Goal: Use online tool/utility: Utilize a website feature to perform a specific function

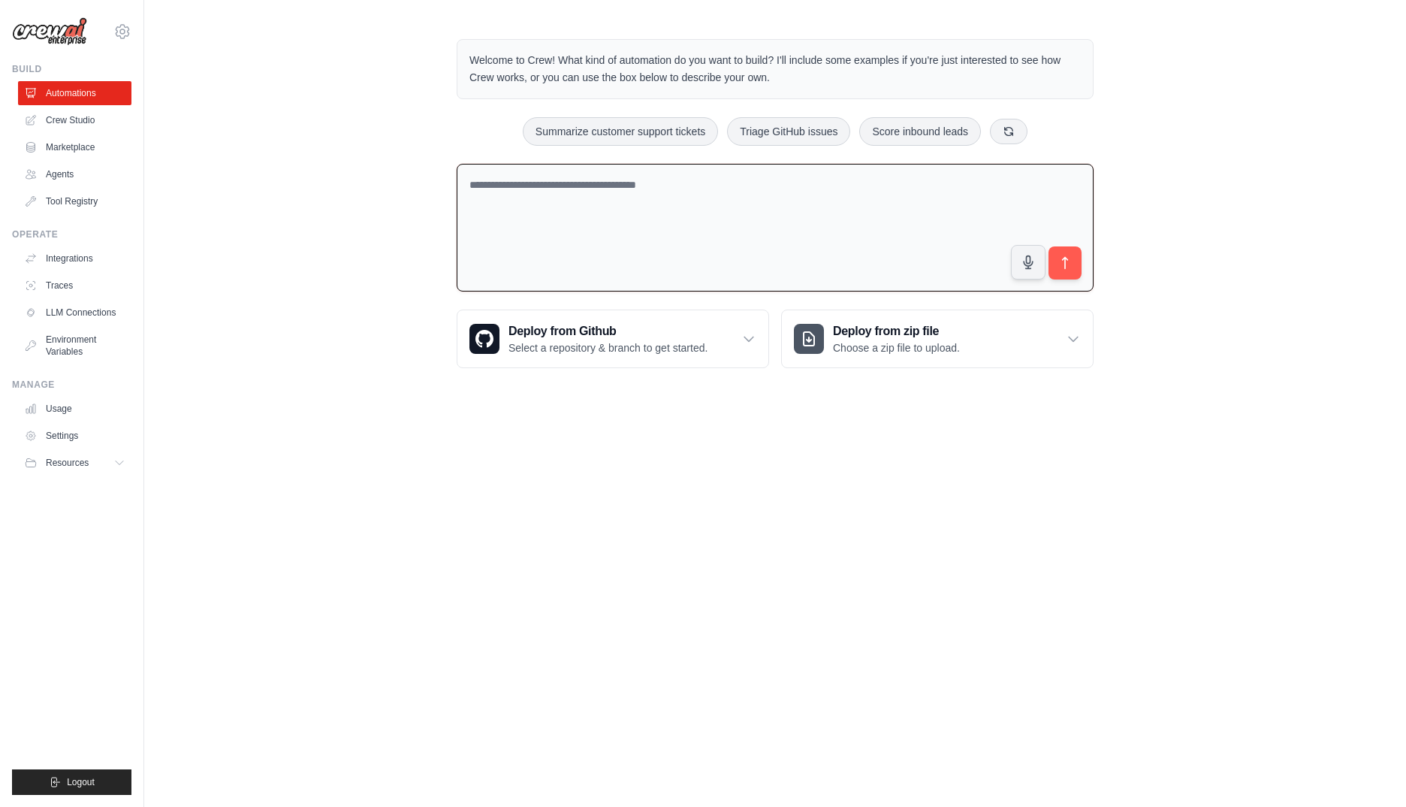
click at [641, 197] on textarea at bounding box center [775, 228] width 637 height 128
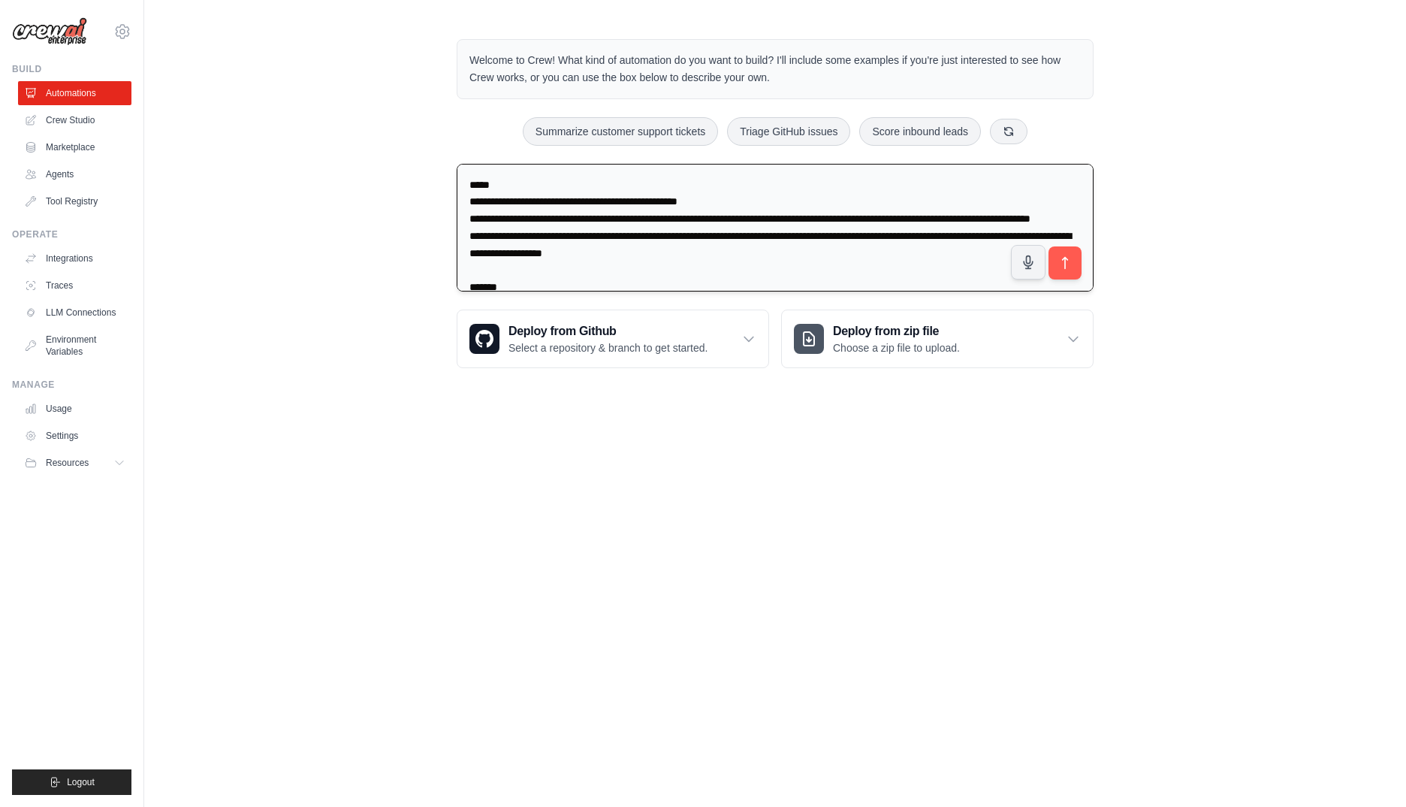
scroll to position [1148, 0]
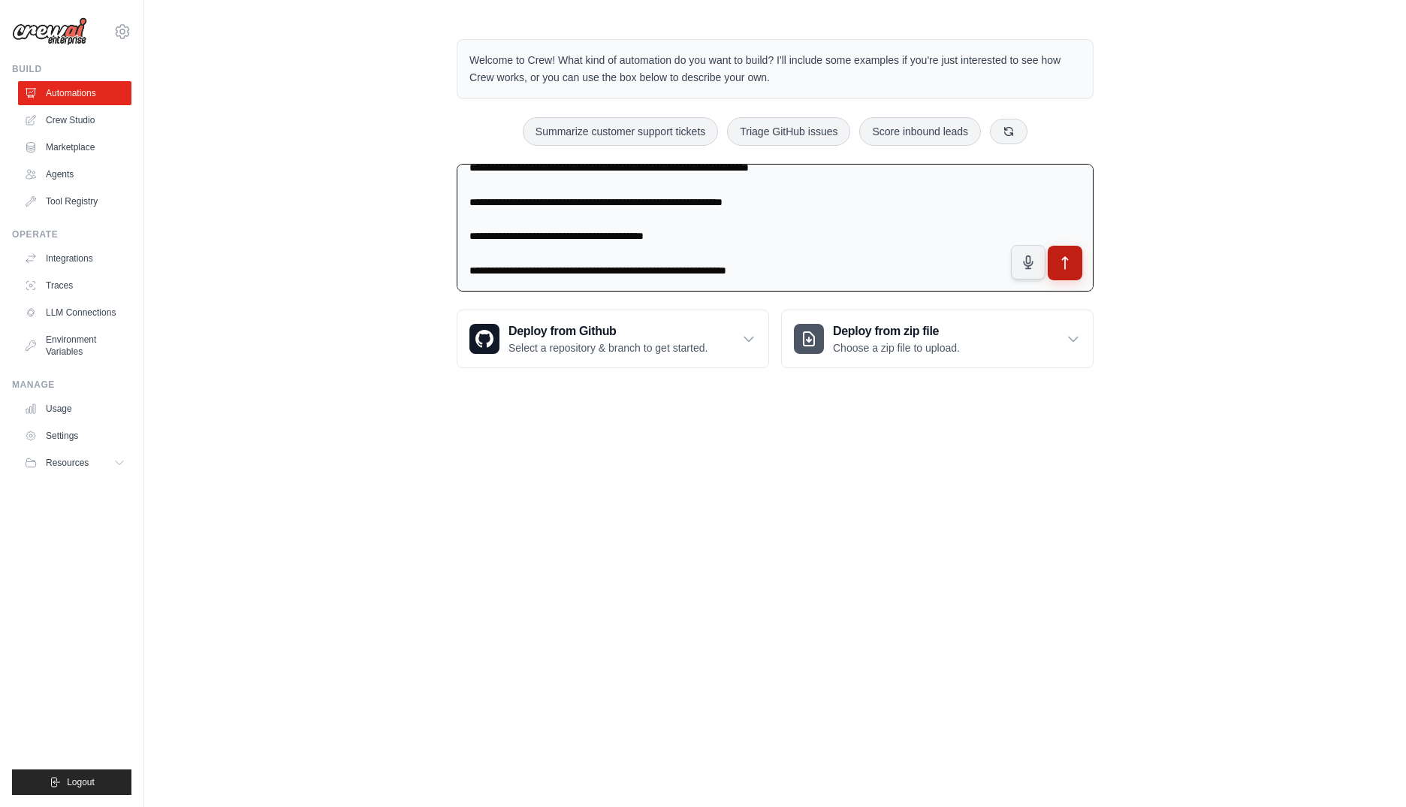
type textarea "**********"
click at [1065, 257] on icon "submit" at bounding box center [1065, 263] width 5 height 12
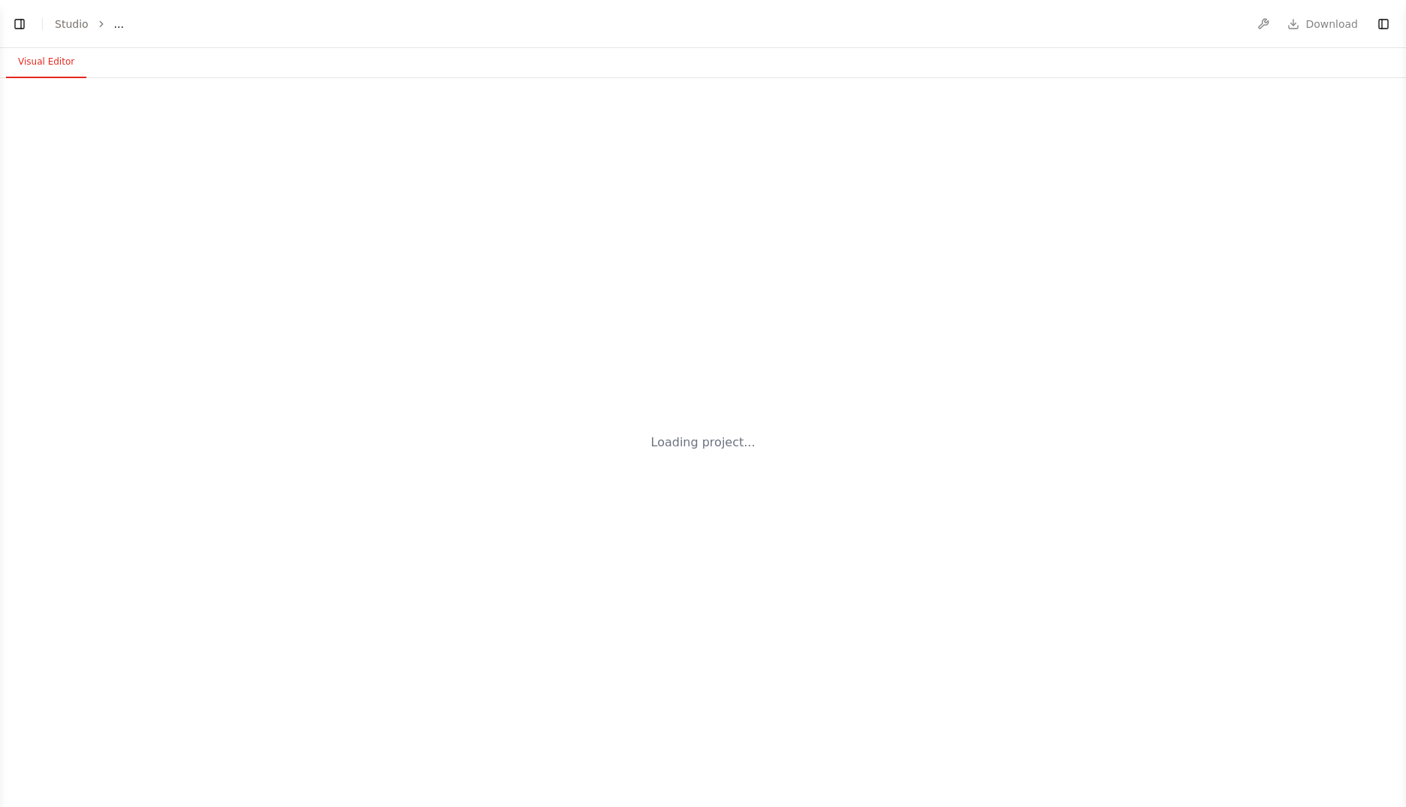
select select "****"
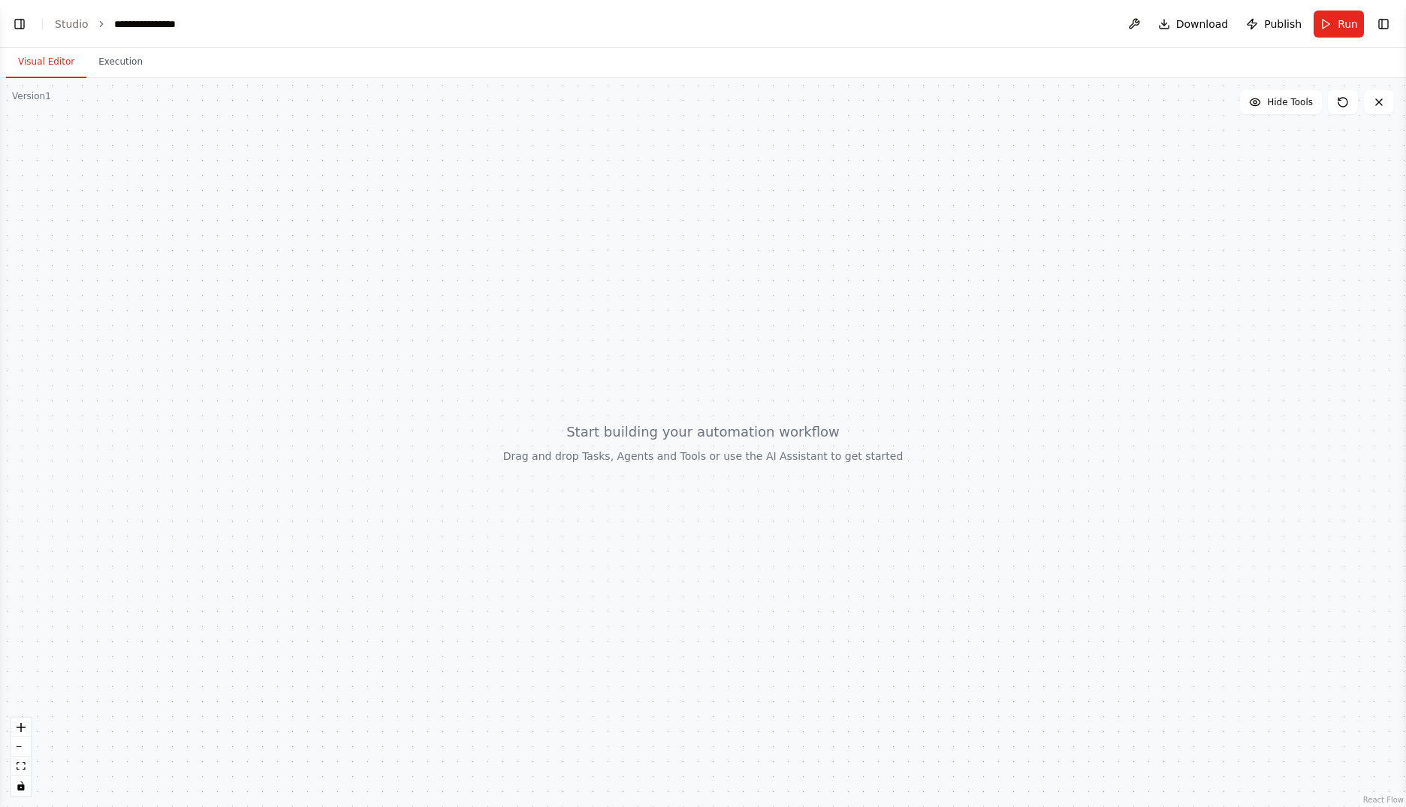
scroll to position [175, 0]
click at [22, 27] on button "Toggle Left Sidebar" at bounding box center [19, 24] width 21 height 21
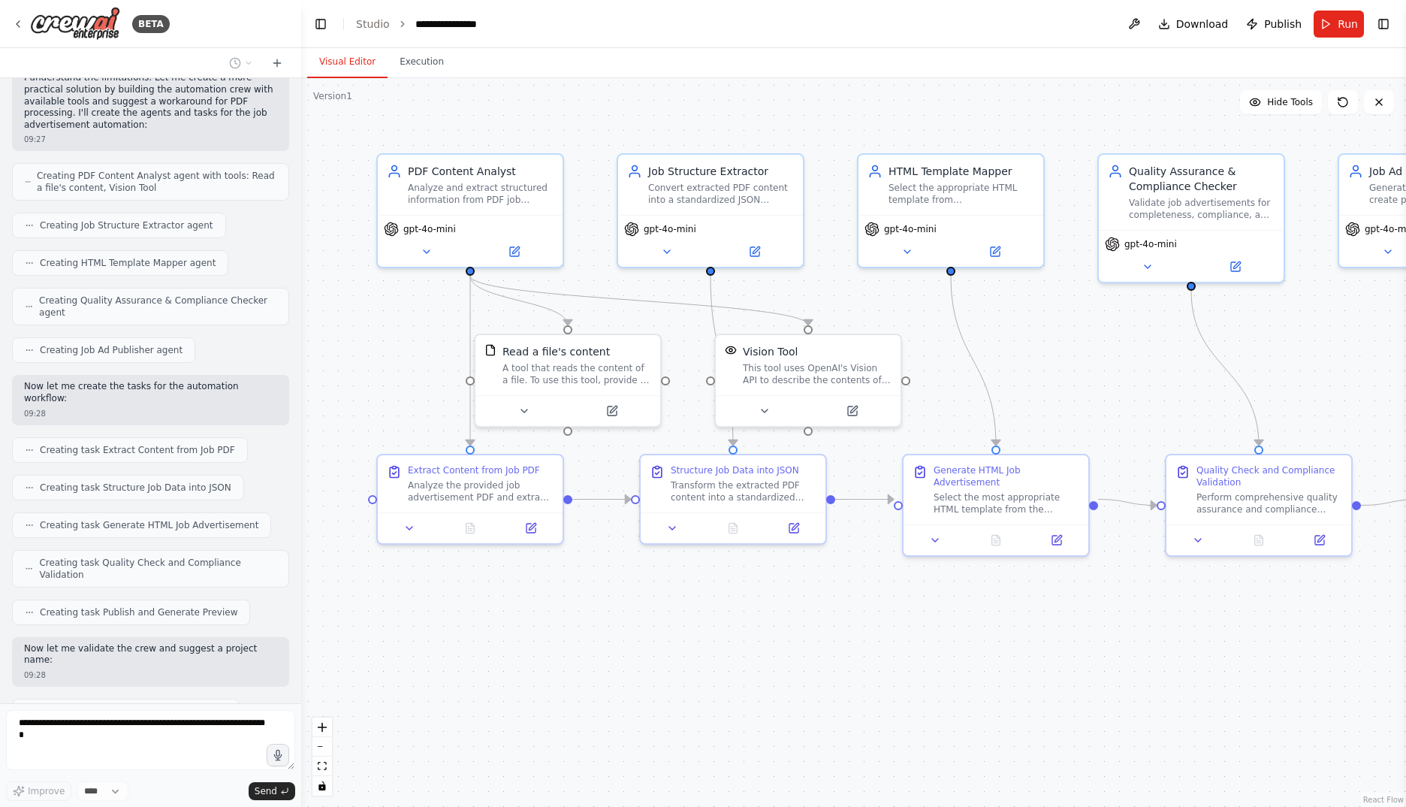
scroll to position [1913, 0]
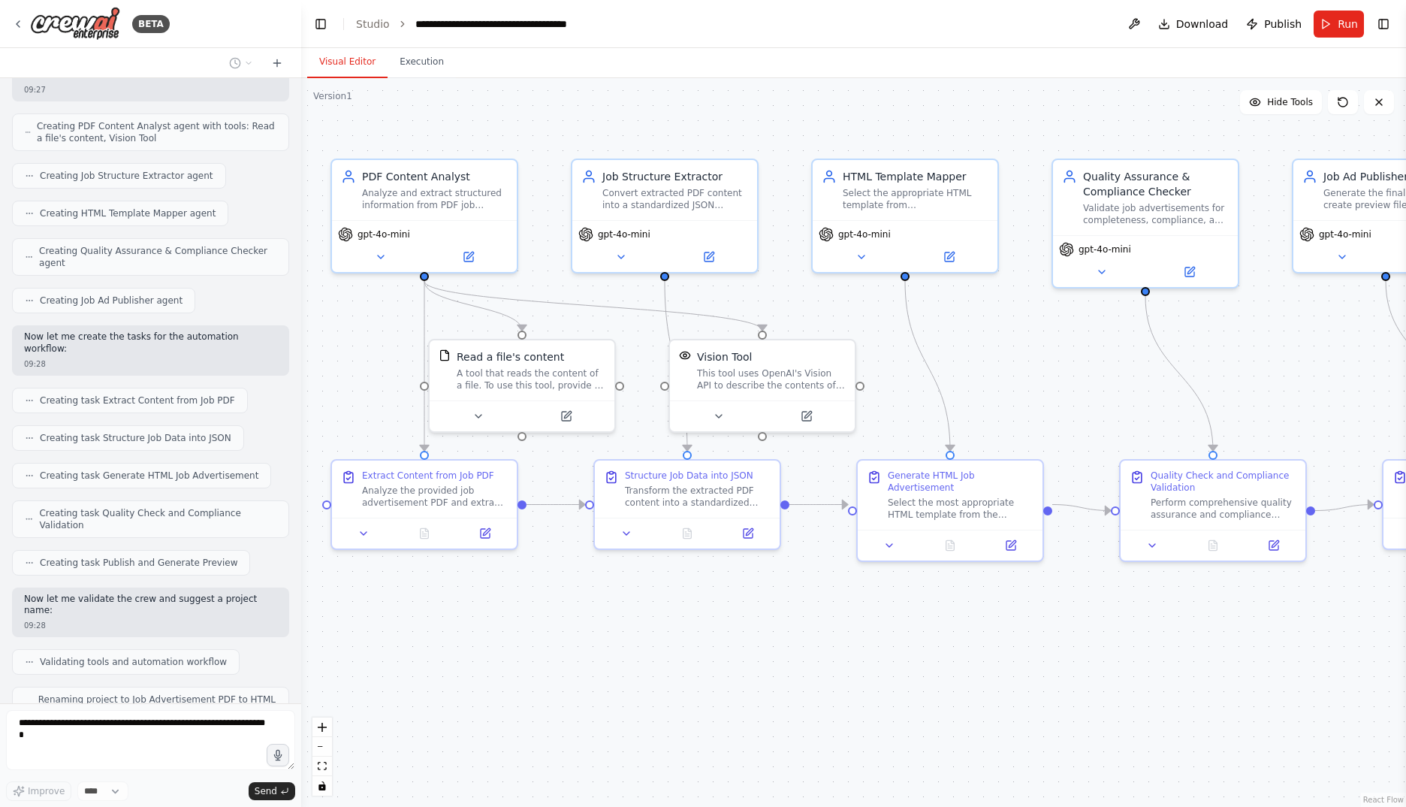
drag, startPoint x: 940, startPoint y: 629, endPoint x: 887, endPoint y: 633, distance: 52.7
click at [887, 633] on div ".deletable-edge-delete-btn { width: 20px; height: 20px; border: 0px solid #ffff…" at bounding box center [853, 442] width 1105 height 729
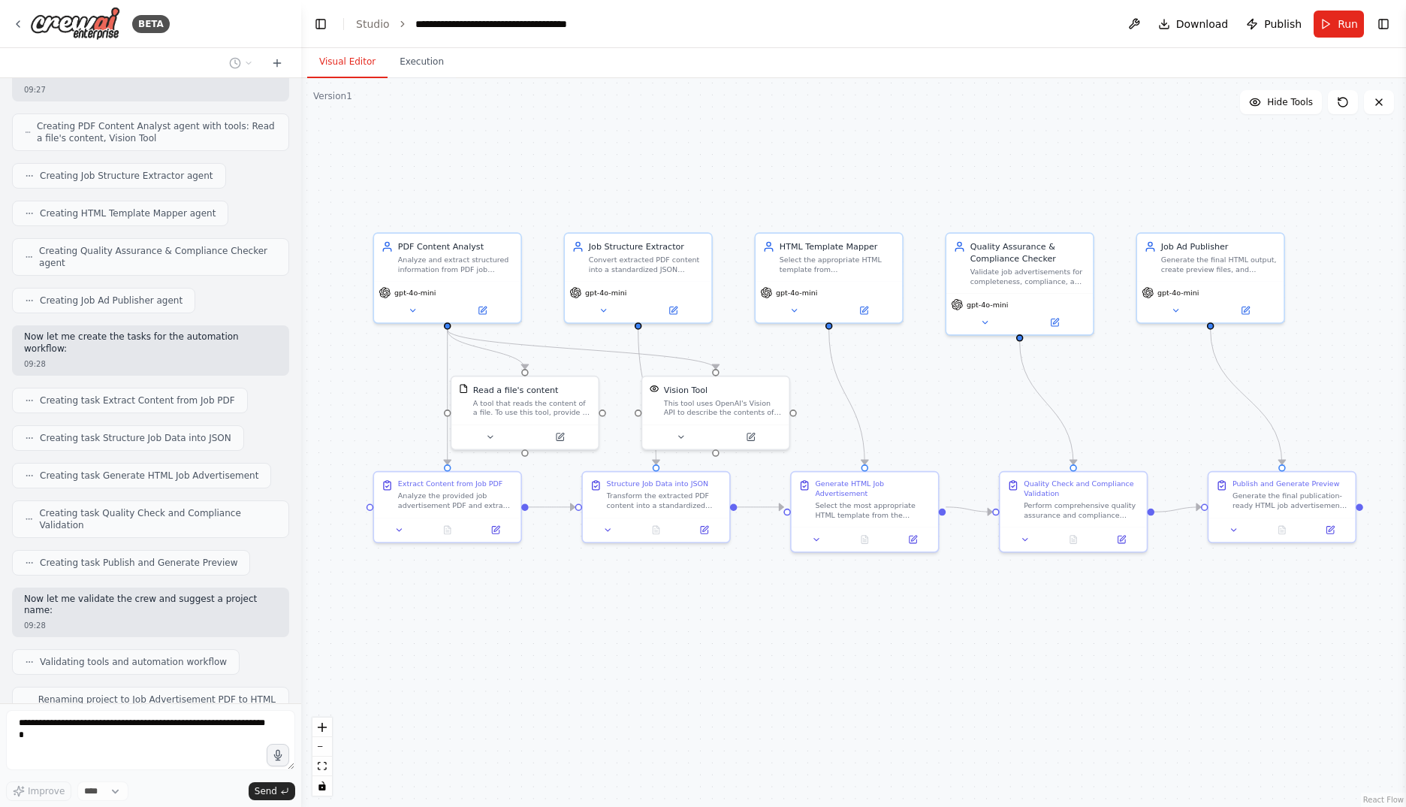
drag, startPoint x: 958, startPoint y: 665, endPoint x: 892, endPoint y: 642, distance: 69.8
click at [892, 642] on div ".deletable-edge-delete-btn { width: 20px; height: 20px; border: 0px solid #ffff…" at bounding box center [853, 442] width 1105 height 729
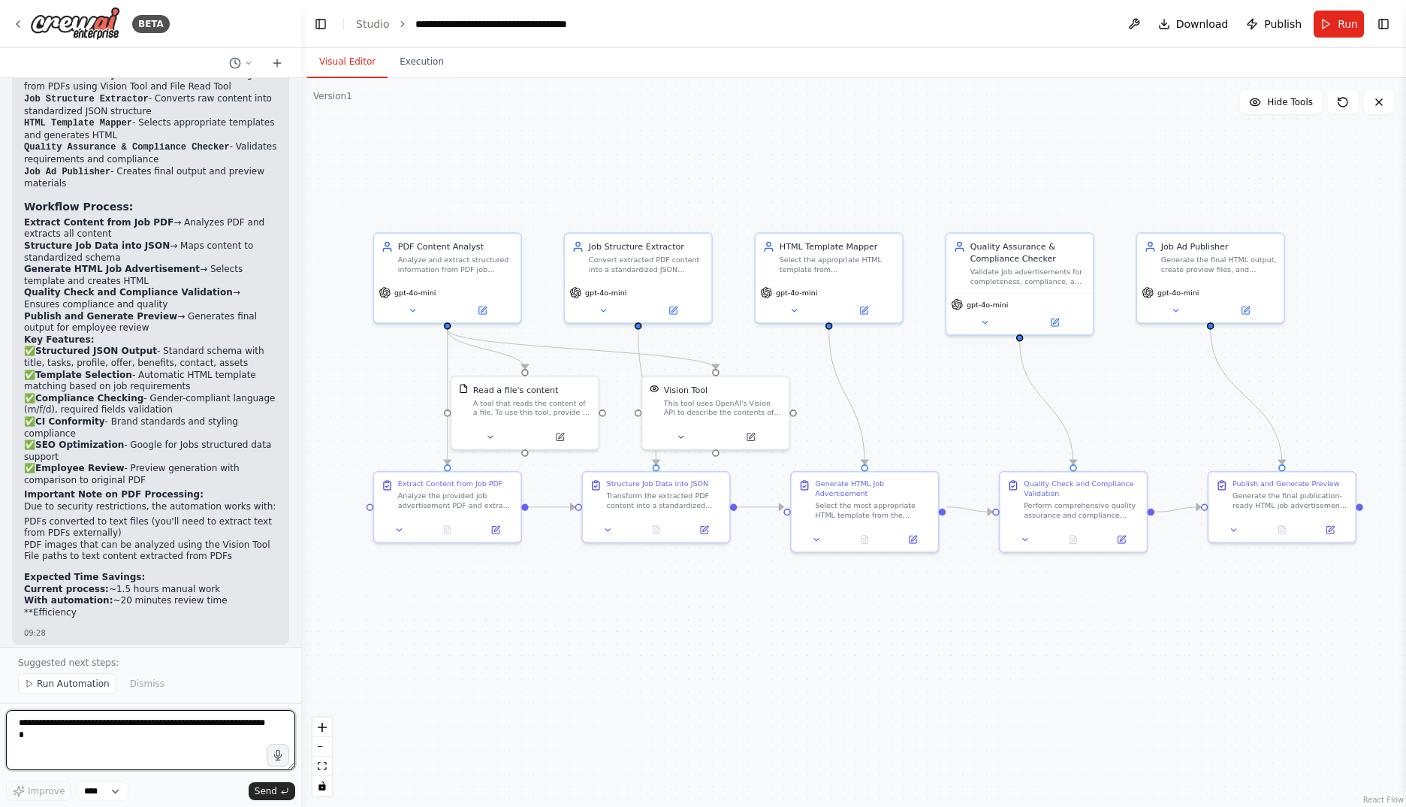
scroll to position [2710, 0]
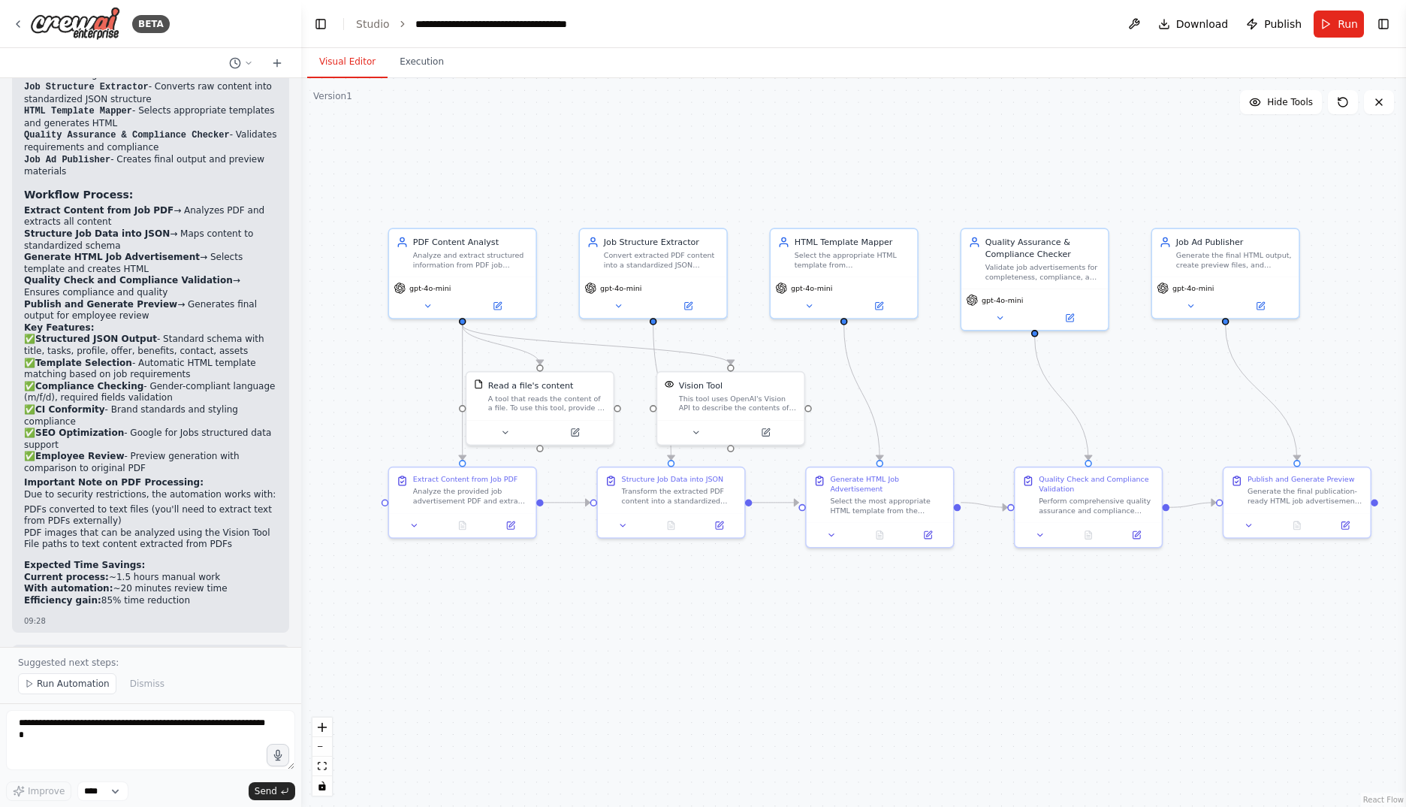
drag, startPoint x: 403, startPoint y: 397, endPoint x: 418, endPoint y: 392, distance: 15.7
click at [418, 392] on div ".deletable-edge-delete-btn { width: 20px; height: 20px; border: 0px solid #ffff…" at bounding box center [853, 442] width 1105 height 729
click at [1343, 22] on span "Run" at bounding box center [1348, 24] width 20 height 15
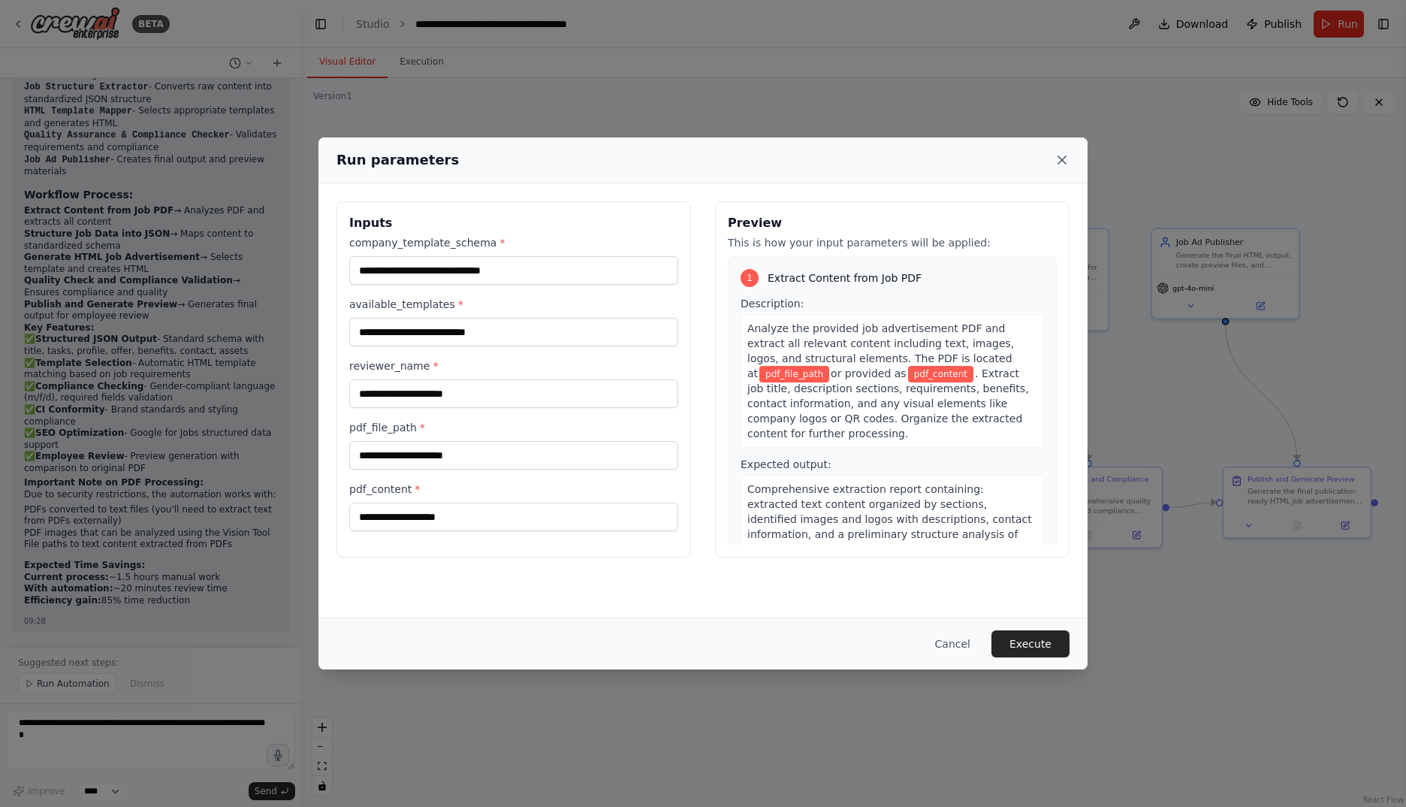
click at [1061, 161] on icon at bounding box center [1062, 160] width 8 height 8
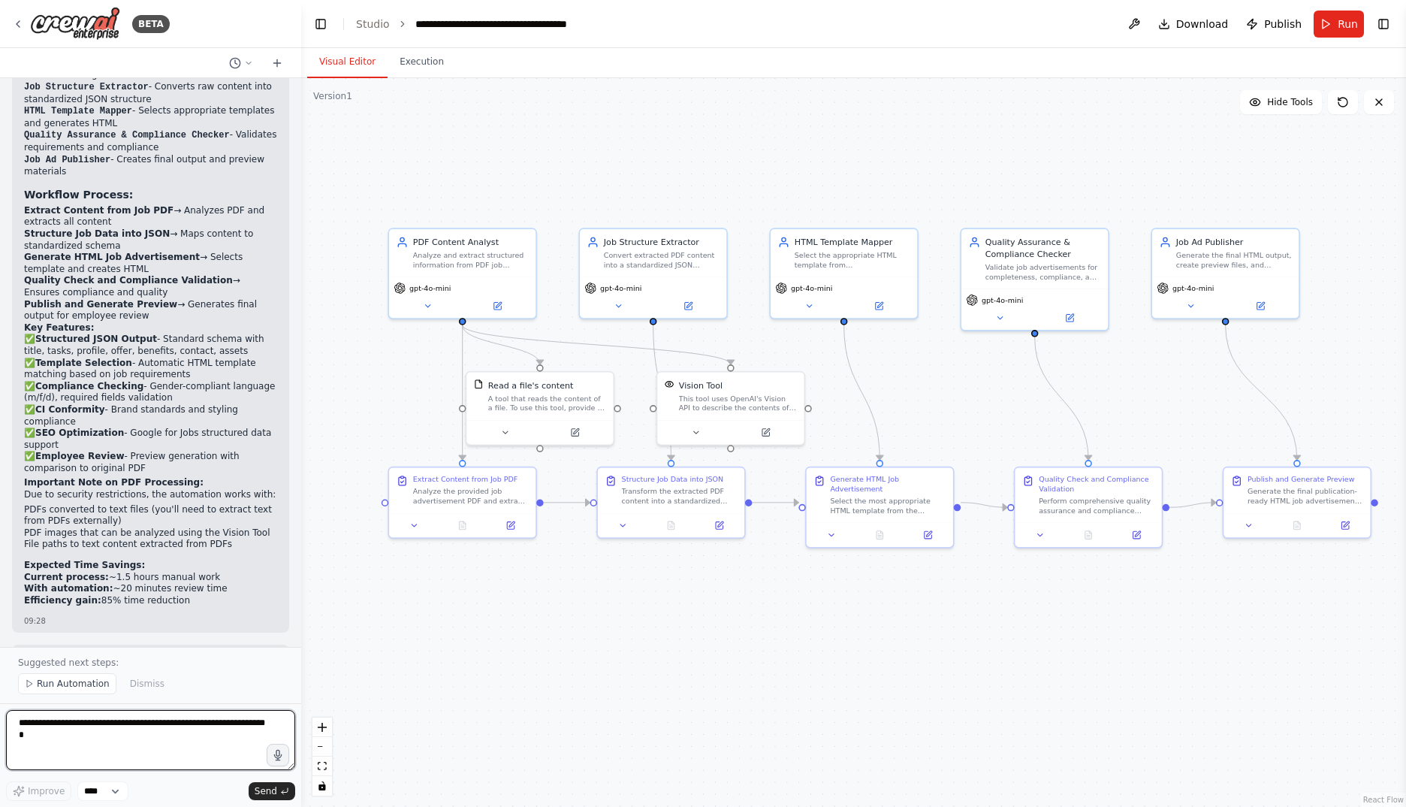
click at [186, 719] on textarea at bounding box center [150, 740] width 289 height 60
type textarea "**********"
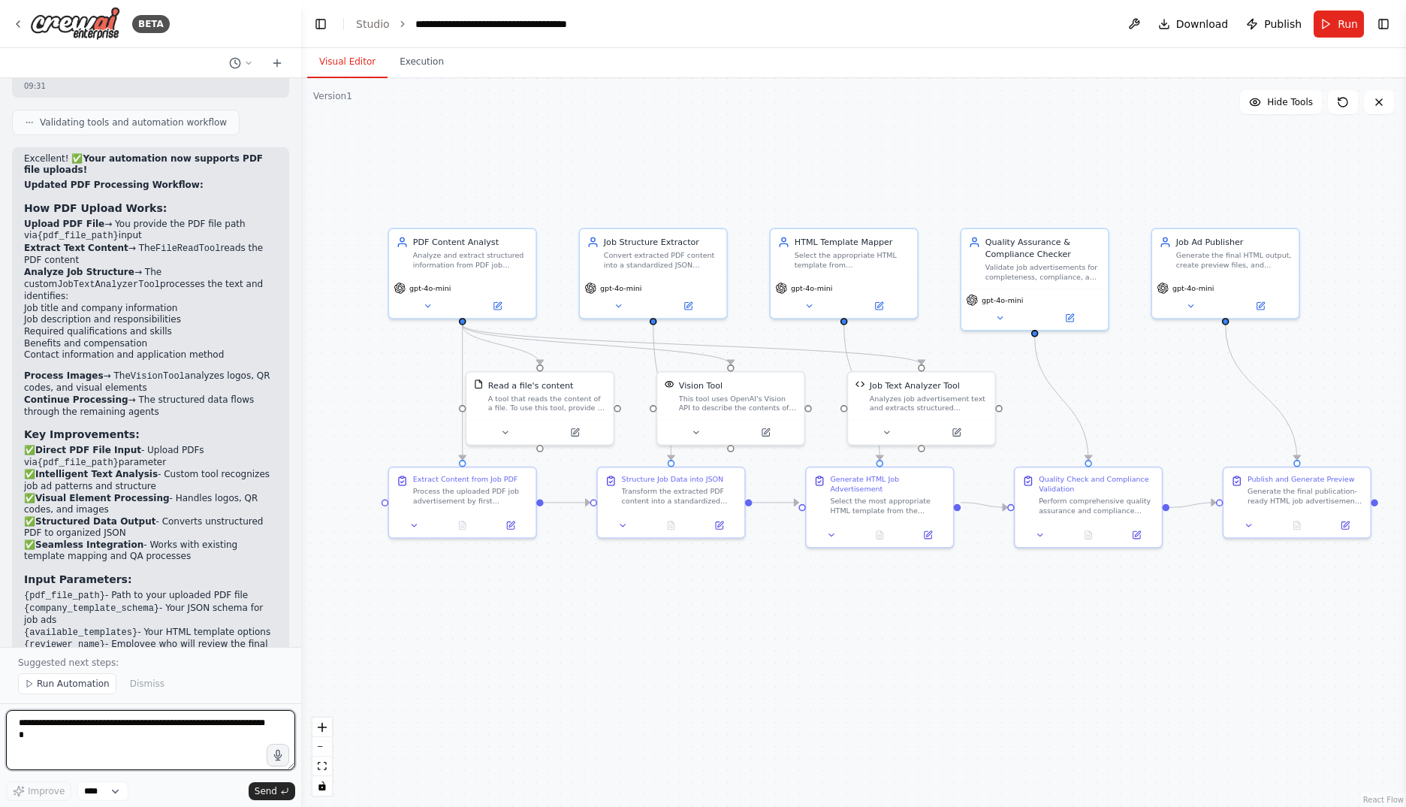
scroll to position [5059, 0]
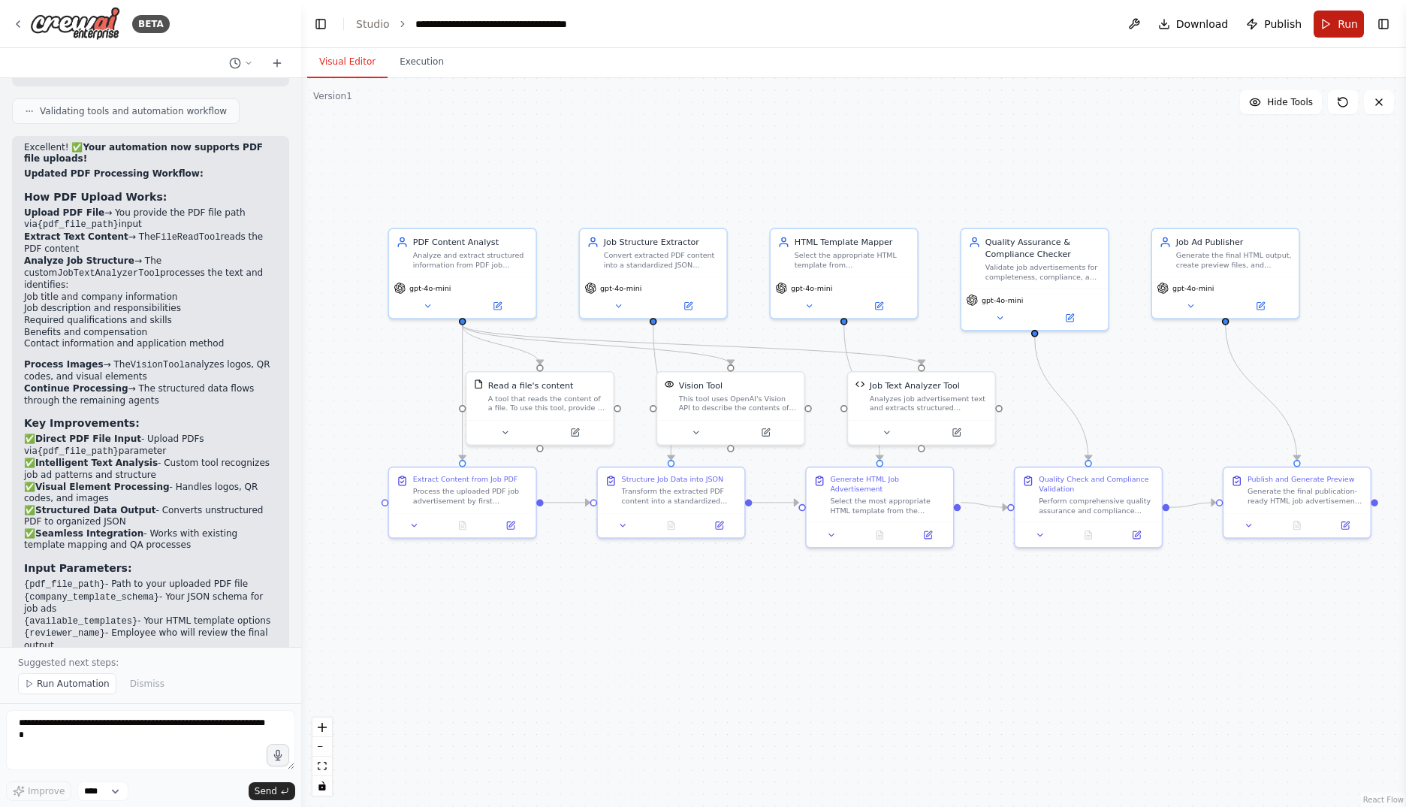
click at [1334, 19] on button "Run" at bounding box center [1339, 24] width 50 height 27
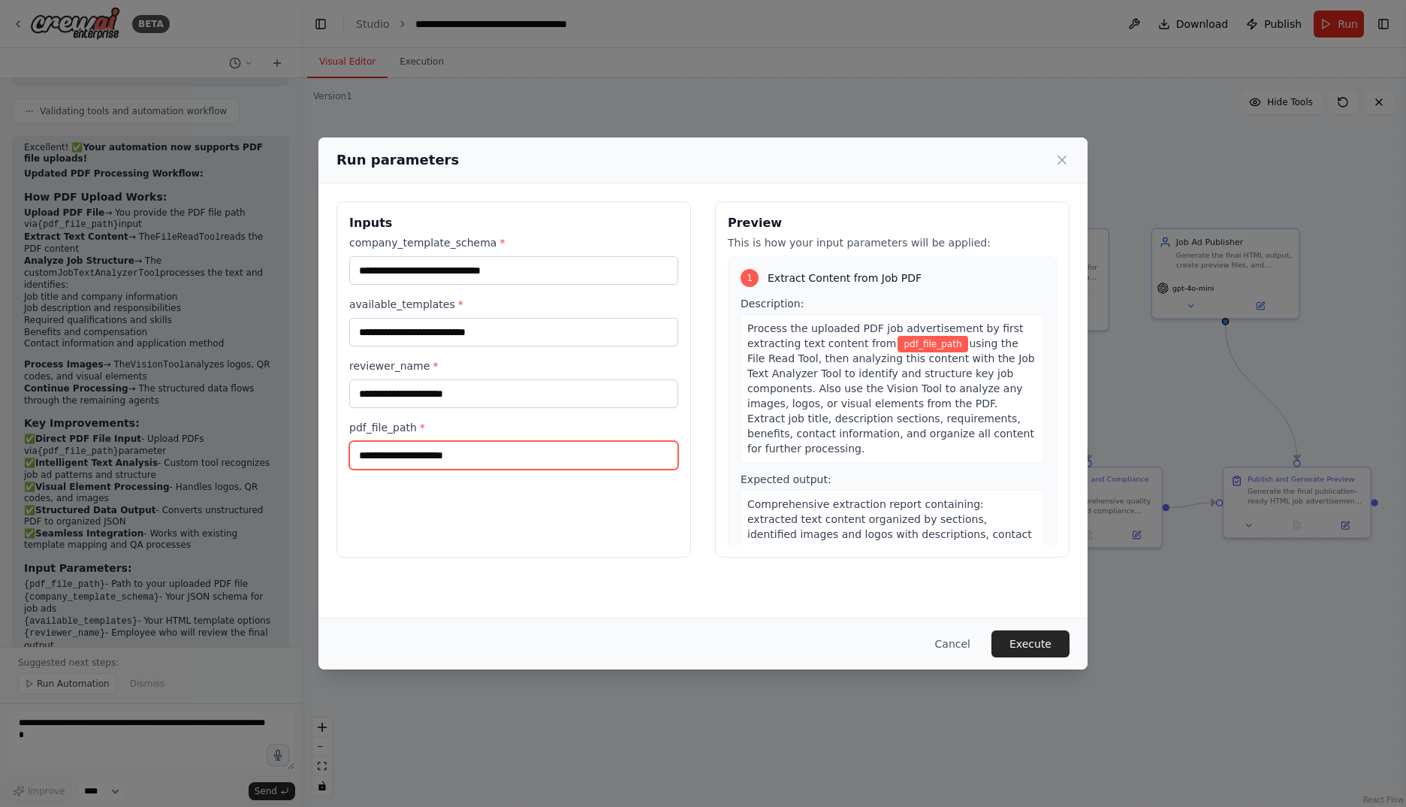
click at [474, 456] on input "pdf_file_path *" at bounding box center [513, 455] width 329 height 29
click at [963, 647] on button "Cancel" at bounding box center [952, 643] width 59 height 27
